Goal: Information Seeking & Learning: Learn about a topic

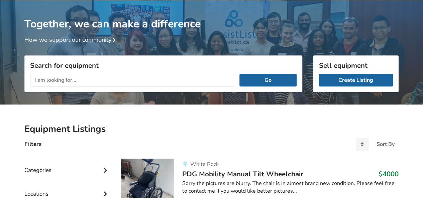
click at [0, 86] on div "Together, we can make a difference How we support our community" at bounding box center [211, 54] width 423 height 109
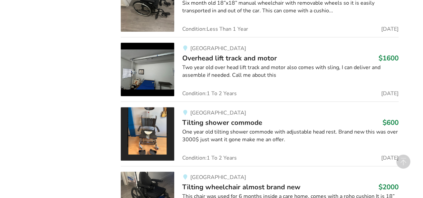
scroll to position [1331, 0]
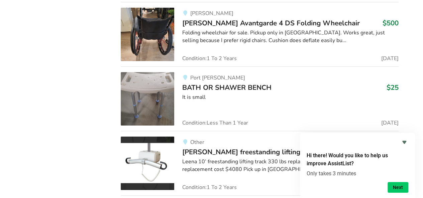
scroll to position [7615, 0]
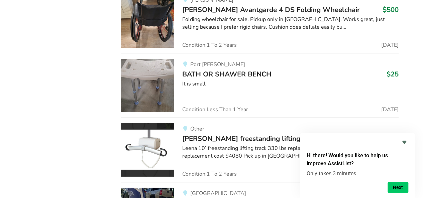
click at [237, 134] on span "[PERSON_NAME] freestanding lifting track and altair lift" at bounding box center [271, 138] width 179 height 9
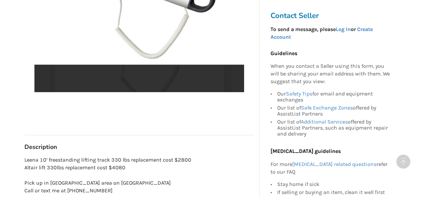
scroll to position [281, 0]
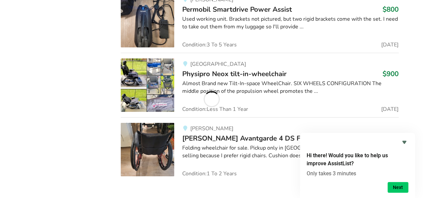
scroll to position [7615, 0]
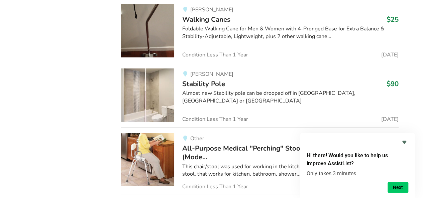
scroll to position [25146, 0]
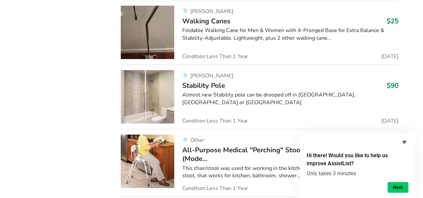
click at [207, 145] on span "All-Purpose Medical "Perching" Stool - Adjustable Arms/Legs/Back (Mode..." at bounding box center [289, 154] width 215 height 18
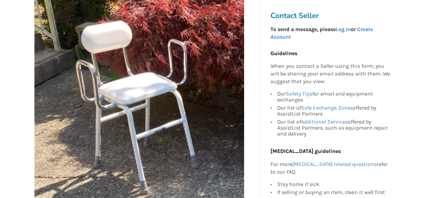
scroll to position [200, 0]
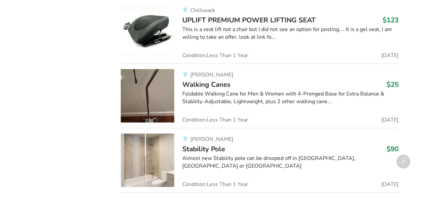
scroll to position [25146, 0]
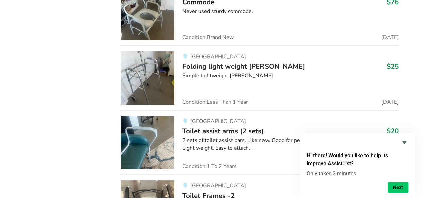
scroll to position [37193, 0]
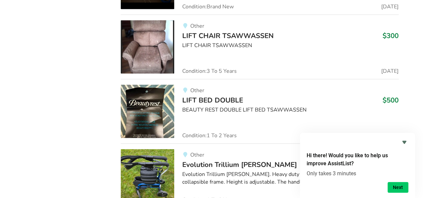
scroll to position [46259, 0]
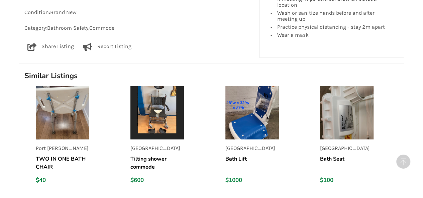
scroll to position [468, 0]
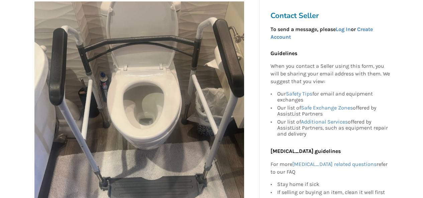
scroll to position [120, 0]
